Goal: Download file/media

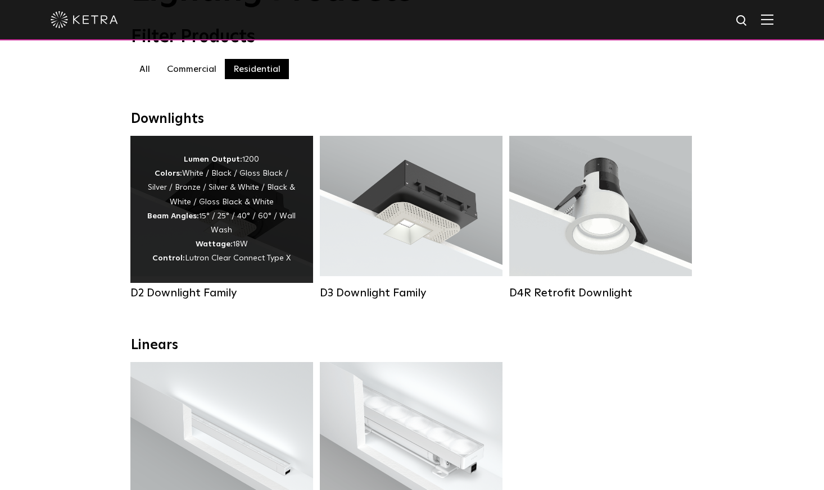
scroll to position [169, 0]
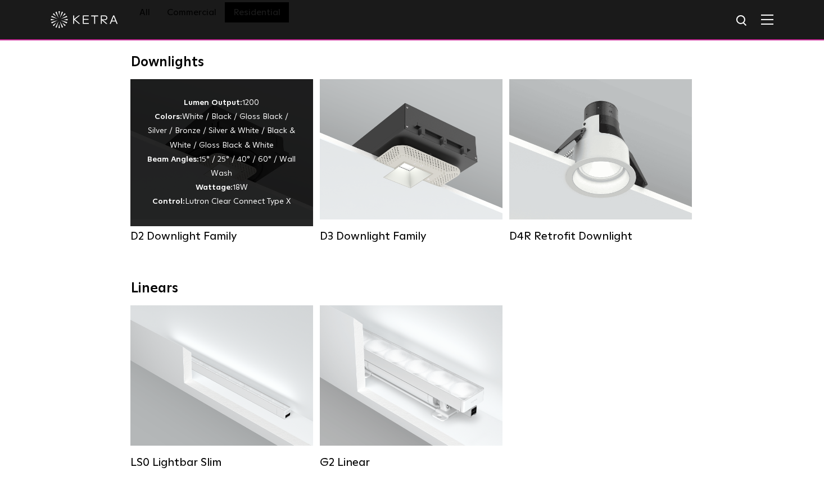
click at [186, 174] on div "Lumen Output: 1200 Colors: White / Black / Gloss Black / Silver / Bronze / Silv…" at bounding box center [221, 152] width 149 height 113
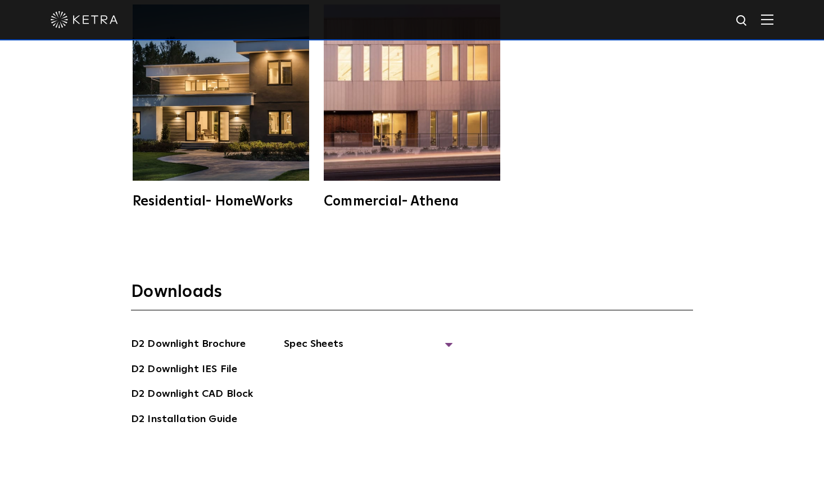
scroll to position [3034, 0]
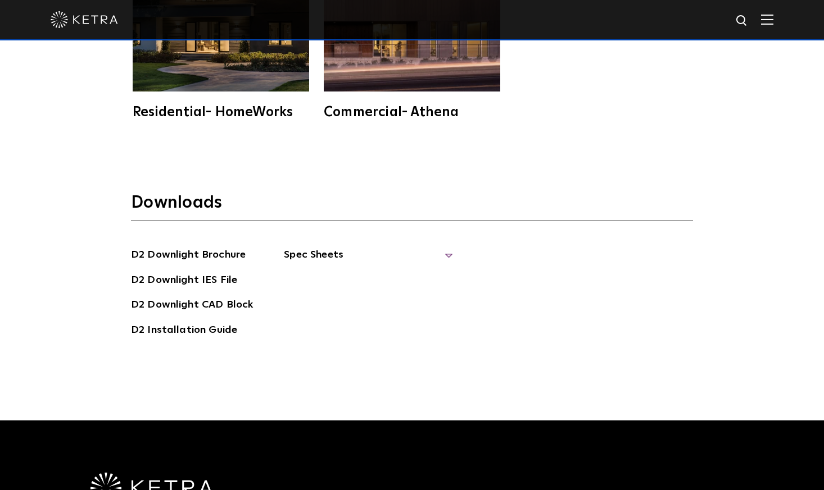
click at [429, 247] on span "Spec Sheets" at bounding box center [368, 259] width 169 height 25
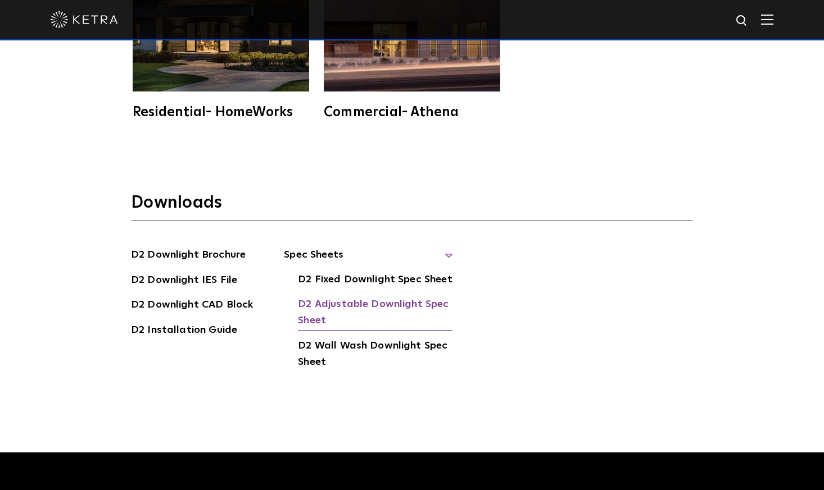
click at [381, 297] on link "D2 Adjustable Downlight Spec Sheet" at bounding box center [375, 314] width 154 height 34
